Goal: Information Seeking & Learning: Learn about a topic

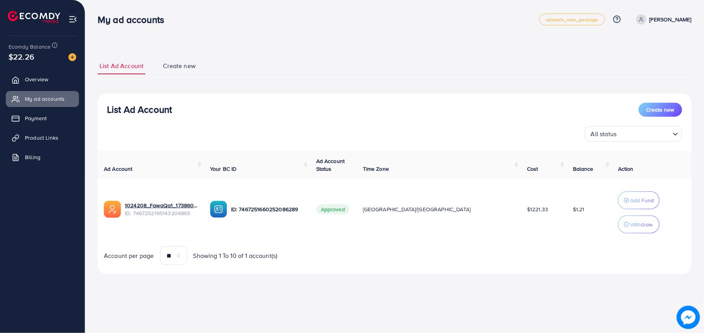
click at [60, 78] on link "Overview" at bounding box center [42, 80] width 73 height 16
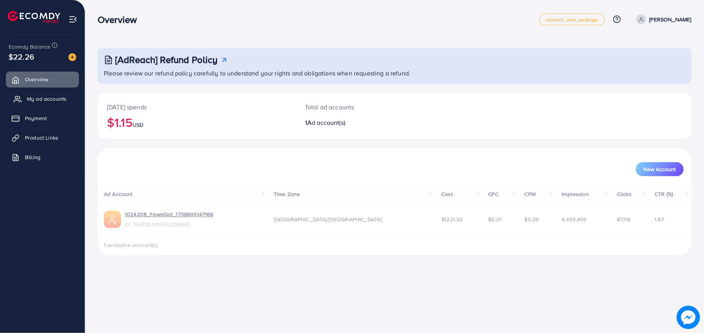
click at [58, 95] on span "My ad accounts" at bounding box center [47, 99] width 40 height 8
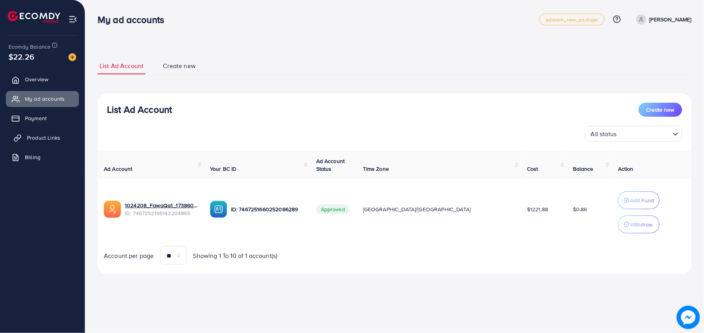
click at [30, 139] on span "Product Links" at bounding box center [43, 138] width 33 height 8
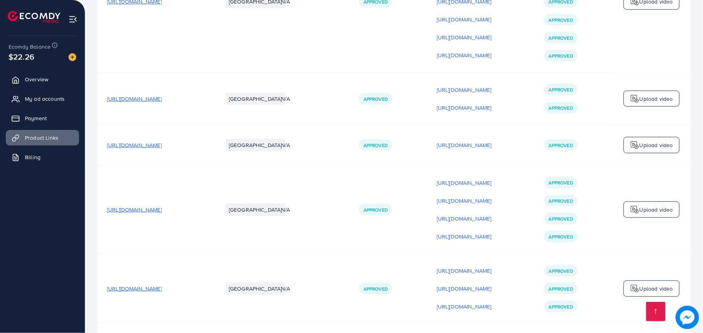
scroll to position [1245, 0]
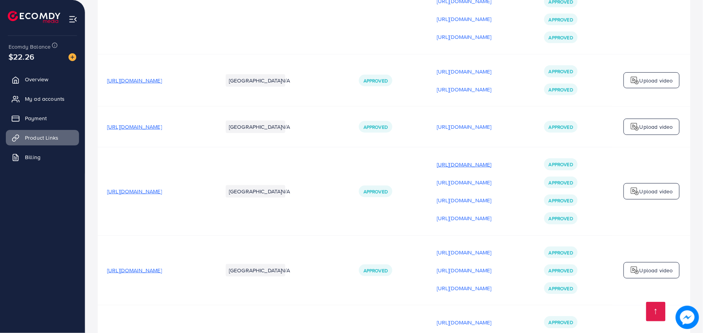
click at [492, 160] on p "[URL][DOMAIN_NAME]" at bounding box center [464, 164] width 55 height 9
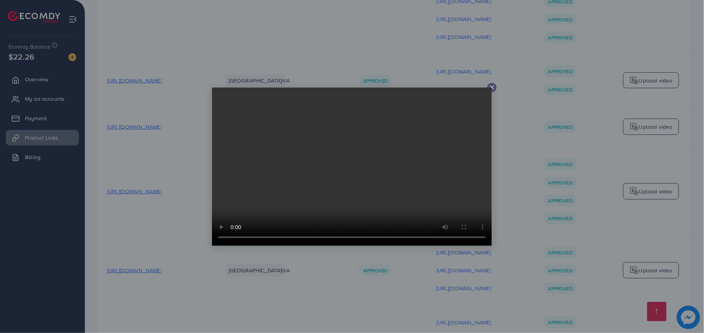
click at [497, 121] on div at bounding box center [352, 166] width 704 height 333
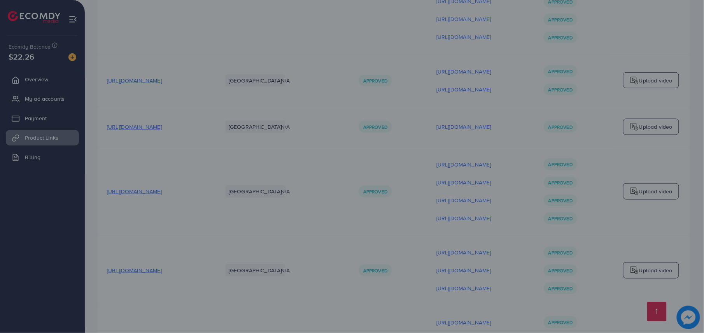
click at [497, 121] on div at bounding box center [352, 166] width 704 height 333
click at [60, 240] on div at bounding box center [352, 166] width 704 height 333
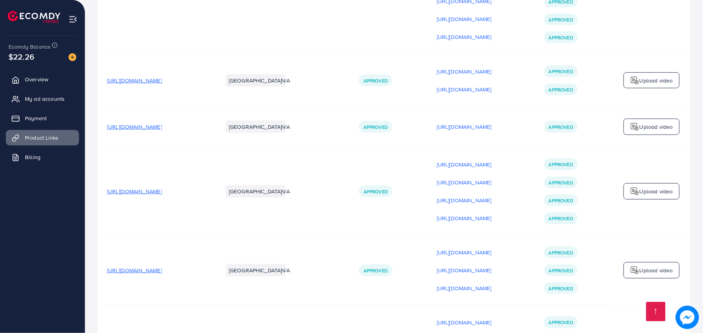
click at [42, 226] on ul "Overview My ad accounts Payment Product Links Billing" at bounding box center [42, 180] width 85 height 225
click at [492, 160] on p "[URL][DOMAIN_NAME]" at bounding box center [464, 164] width 55 height 9
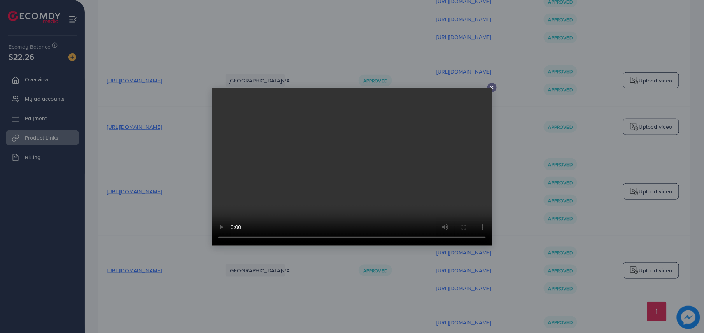
click at [492, 88] on div at bounding box center [352, 167] width 280 height 158
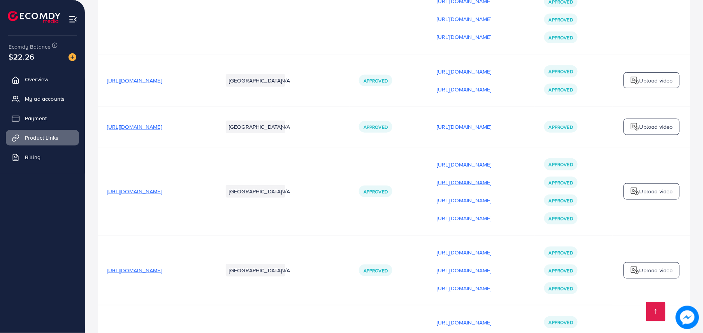
click at [492, 178] on p "[URL][DOMAIN_NAME]" at bounding box center [464, 182] width 55 height 9
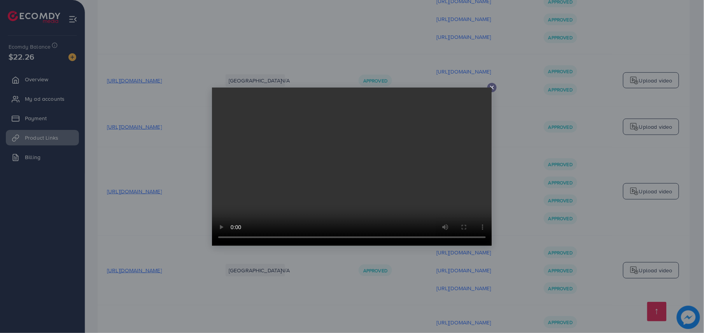
click at [389, 160] on video at bounding box center [352, 167] width 280 height 158
click at [492, 86] on icon at bounding box center [492, 87] width 6 height 6
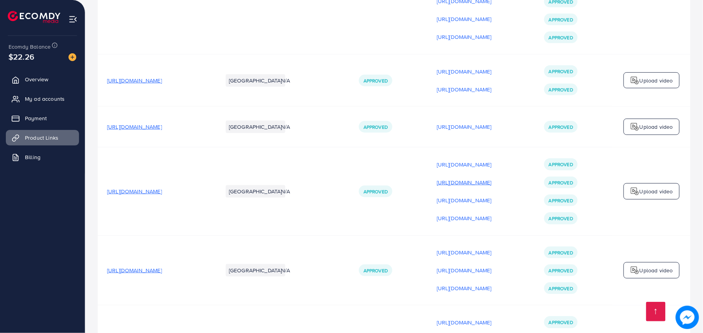
click at [480, 178] on p "[URL][DOMAIN_NAME]" at bounding box center [464, 182] width 55 height 9
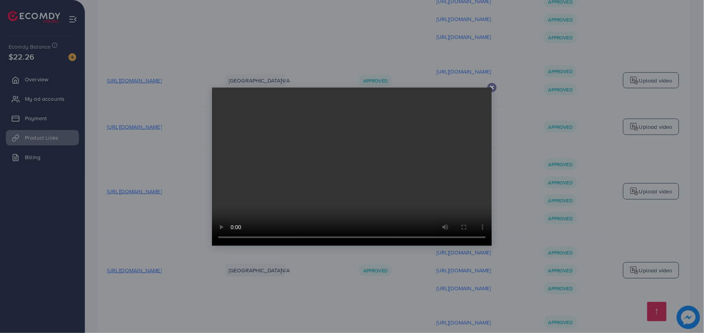
click at [529, 156] on div at bounding box center [352, 166] width 704 height 333
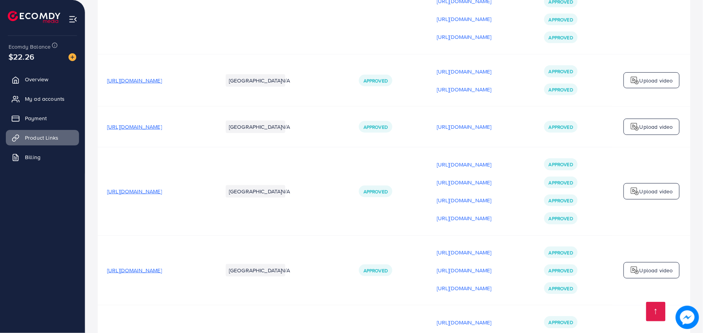
click at [492, 196] on p "[URL][DOMAIN_NAME]" at bounding box center [464, 200] width 55 height 9
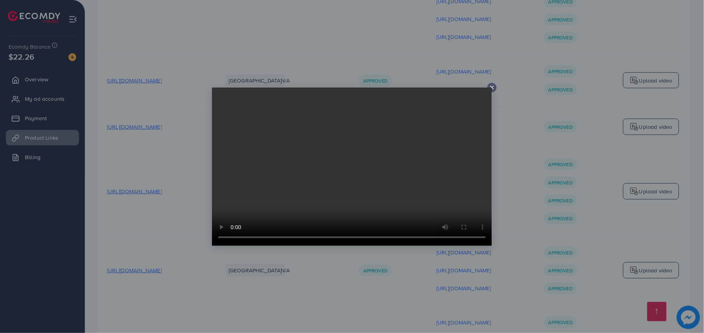
click at [489, 89] on video at bounding box center [352, 167] width 280 height 158
click at [521, 180] on div at bounding box center [352, 166] width 704 height 333
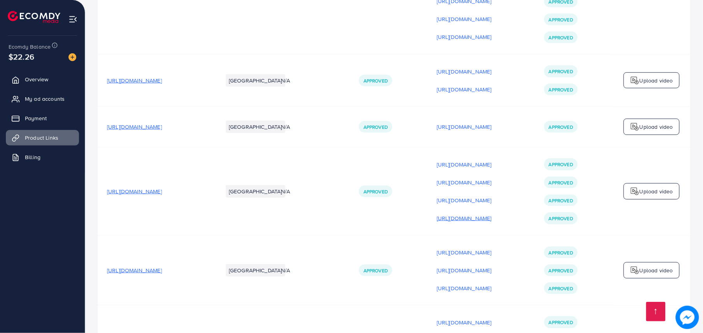
click at [492, 214] on p "[URL][DOMAIN_NAME]" at bounding box center [464, 218] width 55 height 9
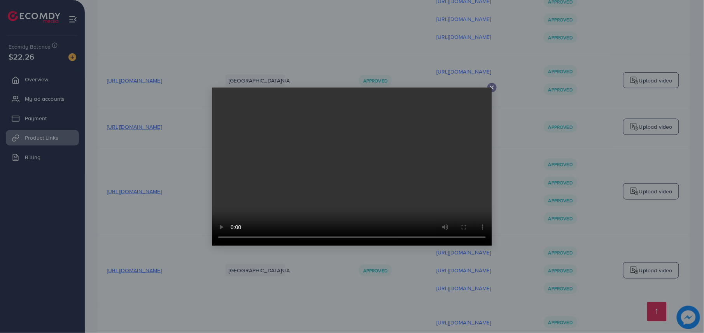
click at [494, 87] on icon at bounding box center [492, 87] width 6 height 6
